Goal: Task Accomplishment & Management: Use online tool/utility

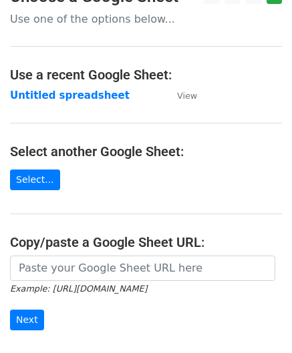
scroll to position [134, 0]
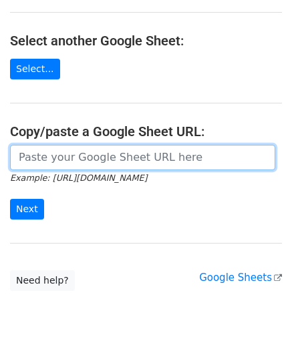
click at [78, 160] on input "url" at bounding box center [142, 157] width 265 height 25
paste input "[URL][DOMAIN_NAME]"
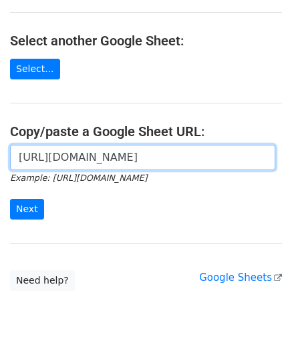
scroll to position [0, 290]
type input "https://docs.google.com/spreadsheets/d/1hZTg7C2rU7xUE7LVQhrb-Hu-7y3ejNbM4ITQng3…"
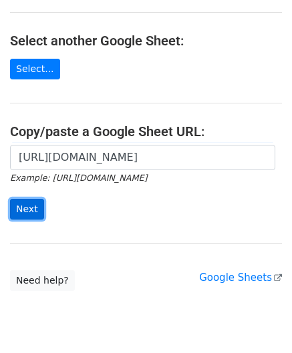
click at [26, 202] on input "Next" at bounding box center [27, 209] width 34 height 21
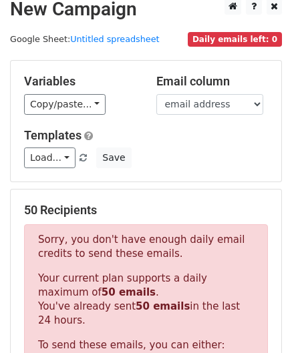
scroll to position [451, 0]
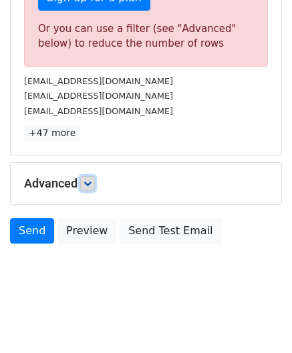
click at [95, 176] on link at bounding box center [87, 183] width 15 height 15
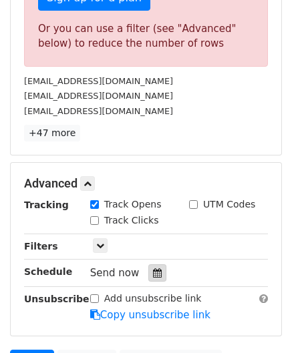
click at [153, 272] on icon at bounding box center [157, 272] width 9 height 9
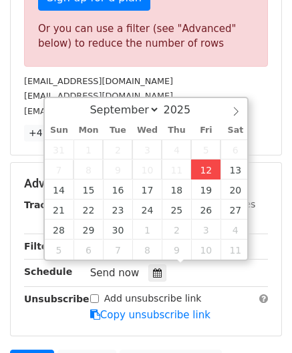
type input "[DATE] 12:00"
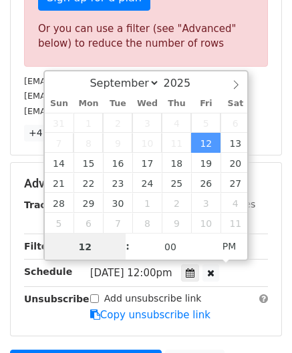
paste input "0"
type input "10"
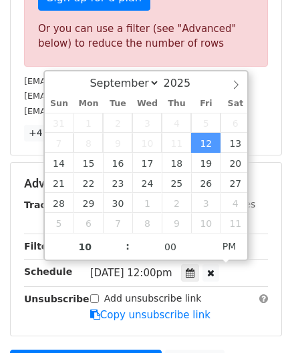
type input "[DATE] 22:00"
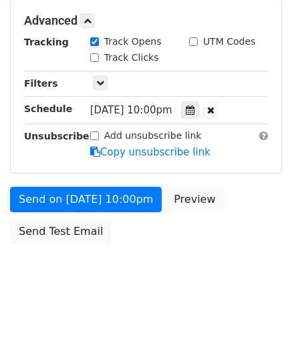
scroll to position [612, 0]
